Goal: Task Accomplishment & Management: Manage account settings

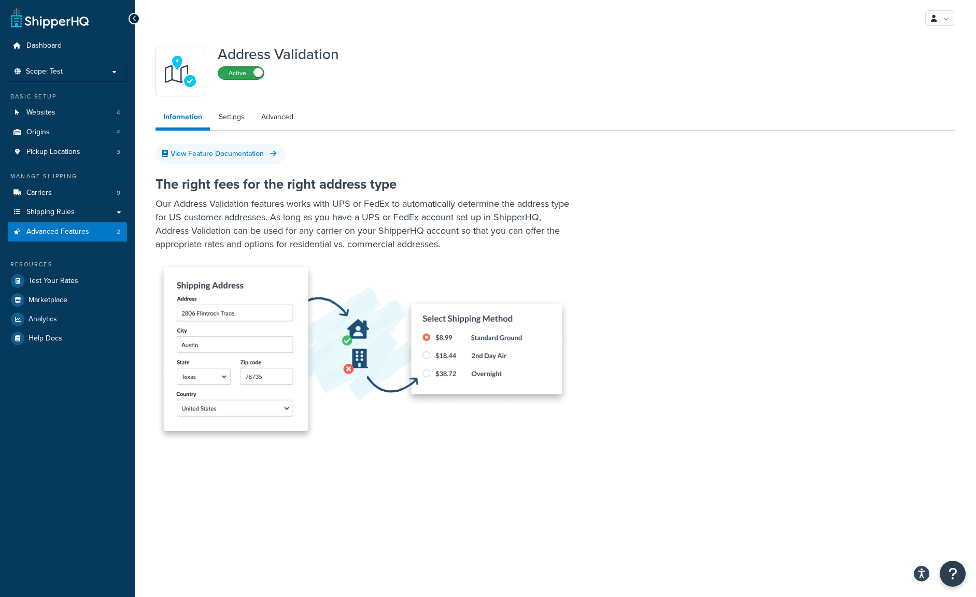
click at [229, 75] on label "Active" at bounding box center [241, 73] width 46 height 12
click at [65, 77] on li "Scope: Test" at bounding box center [67, 72] width 119 height 20
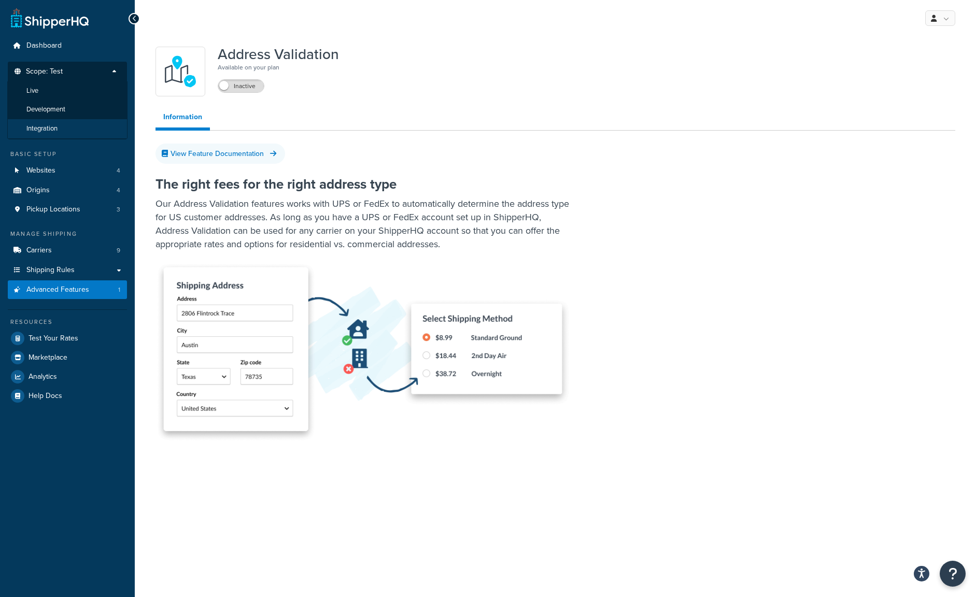
click at [48, 126] on span "Integration" at bounding box center [41, 128] width 31 height 9
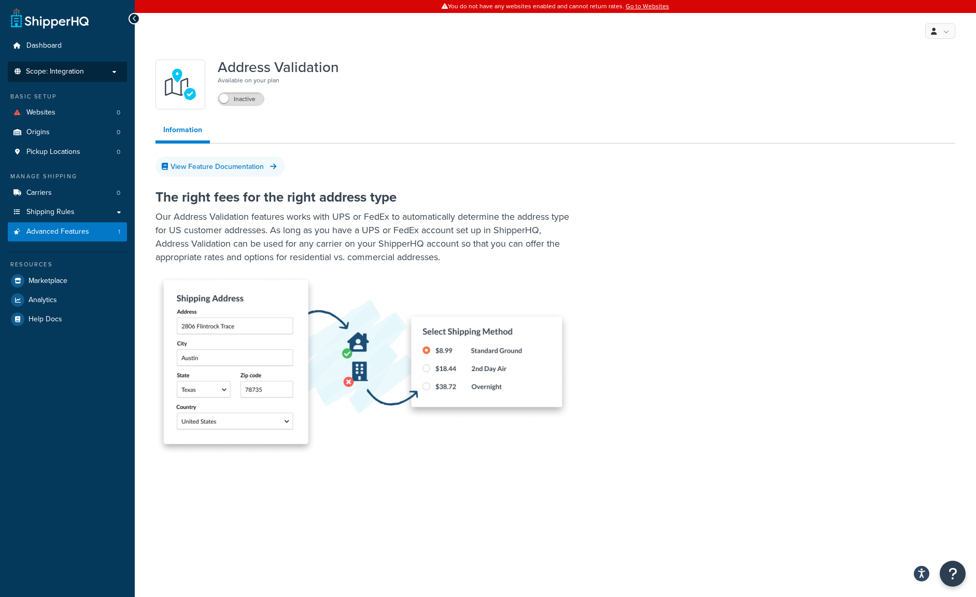
click at [66, 71] on span "Scope: Integration" at bounding box center [55, 71] width 58 height 9
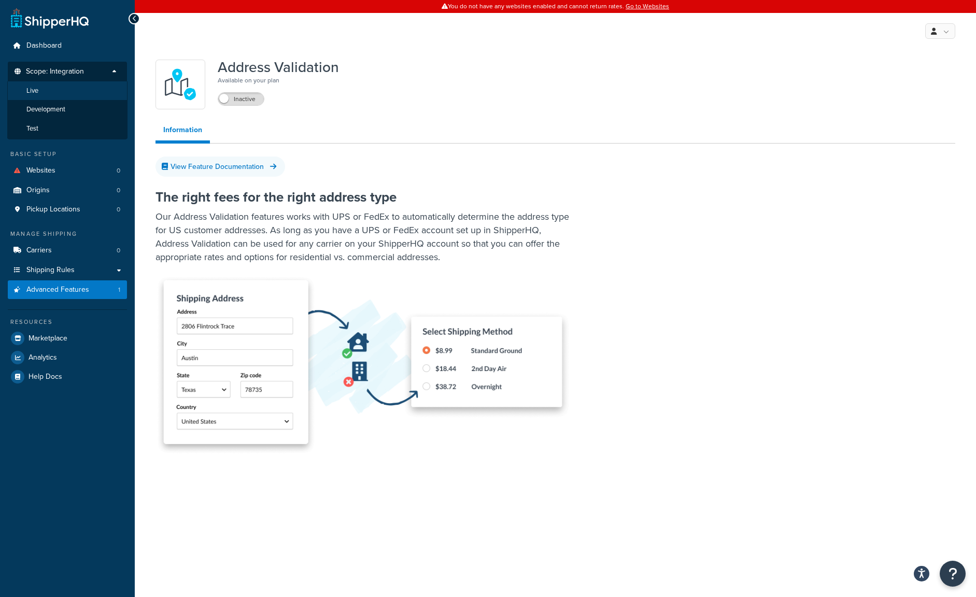
click at [59, 88] on li "Live" at bounding box center [67, 90] width 120 height 19
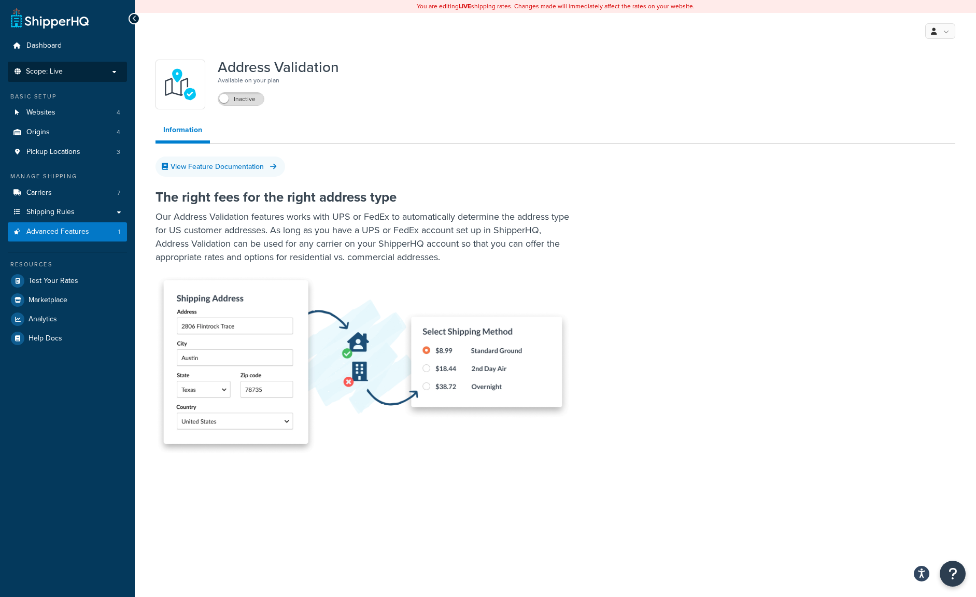
click at [53, 79] on li "Scope: Live" at bounding box center [67, 72] width 119 height 20
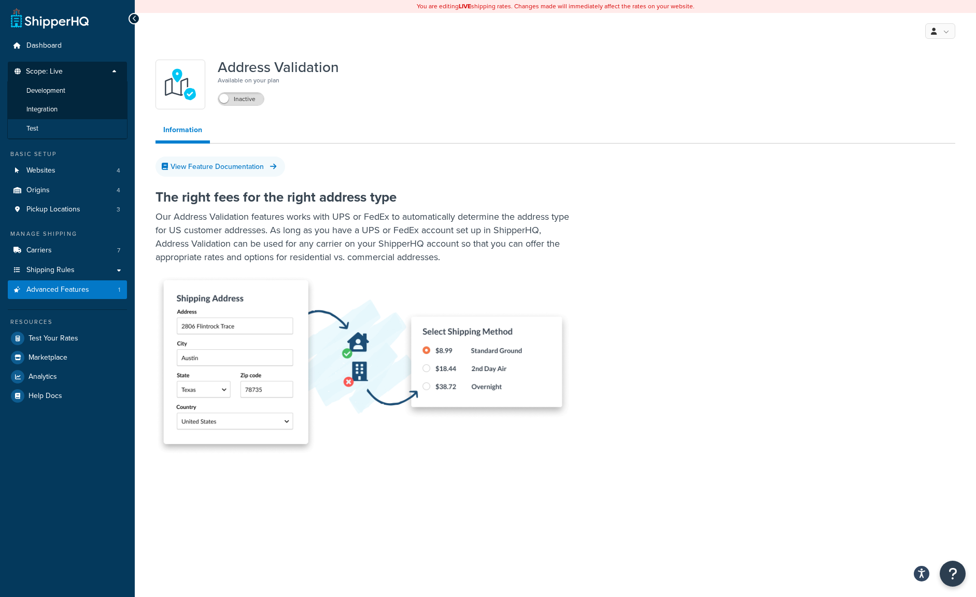
click at [53, 123] on li "Test" at bounding box center [67, 128] width 120 height 19
